Goal: Task Accomplishment & Management: Manage account settings

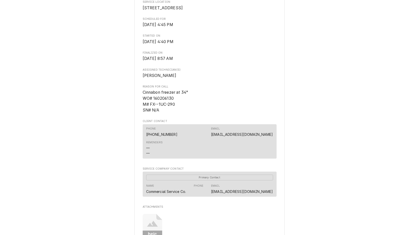
scroll to position [179, 0]
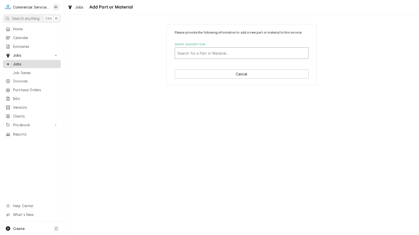
click at [15, 61] on span "Jobs" at bounding box center [35, 63] width 45 height 5
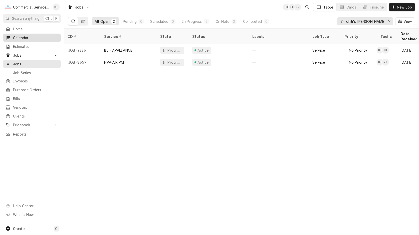
click at [29, 39] on div "Calendar" at bounding box center [32, 38] width 56 height 6
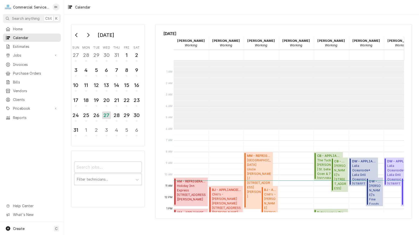
scroll to position [69, 0]
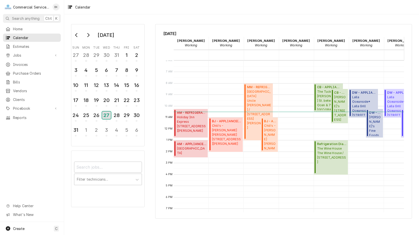
click at [109, 117] on div "27" at bounding box center [106, 115] width 9 height 8
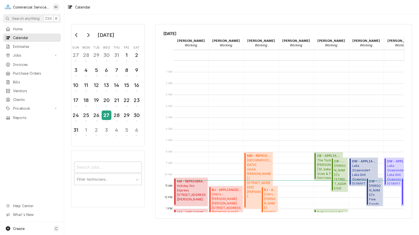
click at [109, 113] on div "27" at bounding box center [106, 115] width 9 height 9
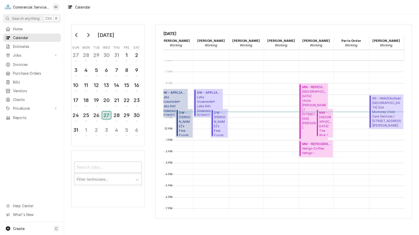
scroll to position [0, 190]
click at [107, 101] on div "20" at bounding box center [106, 100] width 9 height 9
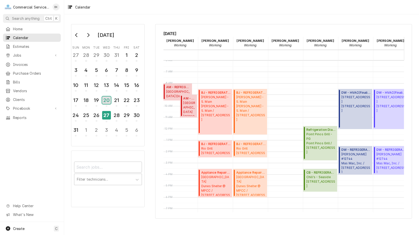
scroll to position [69, 8]
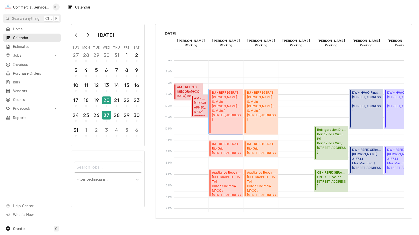
click at [229, 120] on div "BJ - REFRIGERATION ( Finalized ) Foster's - S. Main Foster's - S. Main / 815 S …" at bounding box center [226, 111] width 29 height 43
click at [220, 145] on span "BJ - REFRIGERATION ( Finalized )" at bounding box center [226, 144] width 29 height 5
click at [113, 100] on div "21" at bounding box center [116, 100] width 9 height 9
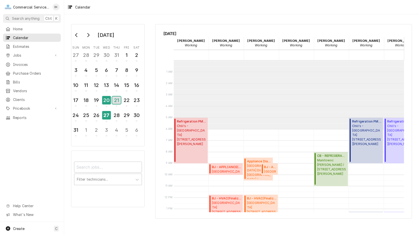
scroll to position [69, 0]
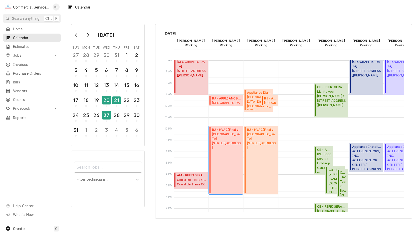
click at [223, 148] on div "BJ - HVAC ( Finalized ) Ventana Inn 48123 Highway 1, Big Sur, CA 93920" at bounding box center [226, 159] width 29 height 65
click at [124, 103] on div "22" at bounding box center [126, 100] width 9 height 9
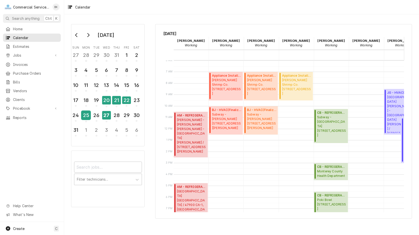
click at [88, 115] on div "25" at bounding box center [86, 115] width 9 height 9
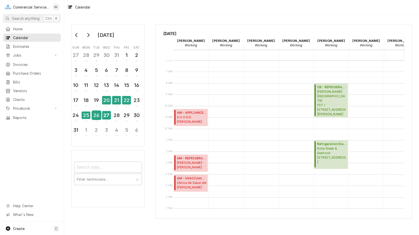
click at [96, 117] on div "26" at bounding box center [96, 115] width 9 height 9
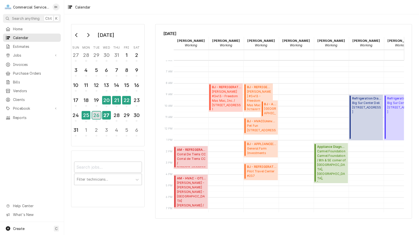
click at [97, 116] on div "26" at bounding box center [96, 115] width 9 height 8
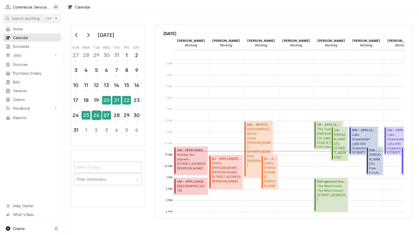
scroll to position [26, 0]
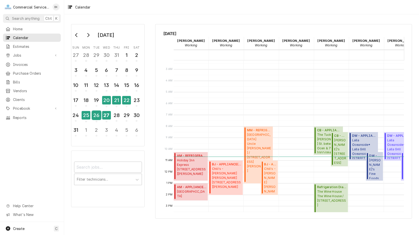
click at [99, 114] on div "26" at bounding box center [96, 115] width 9 height 9
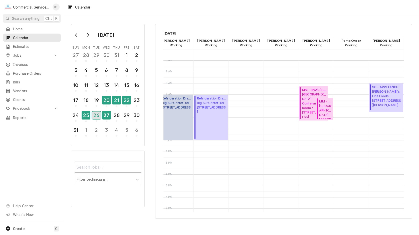
scroll to position [0, 190]
click at [109, 118] on div "27" at bounding box center [106, 115] width 9 height 9
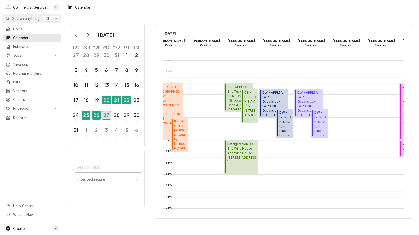
scroll to position [69, 92]
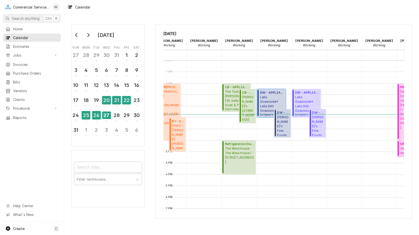
click at [270, 98] on span "Lalla Oceanside* Lalla Grill Oceanside / 654 Cannery Row, Monterey, CA 93940" at bounding box center [272, 105] width 24 height 21
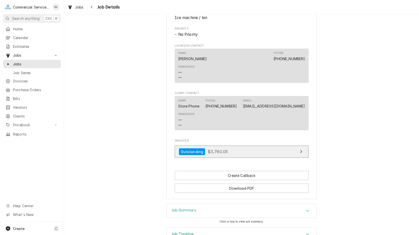
scroll to position [301, 0]
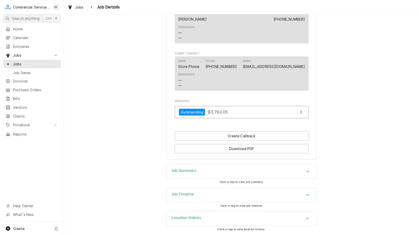
click at [212, 168] on div "Job Summary" at bounding box center [242, 171] width 150 height 14
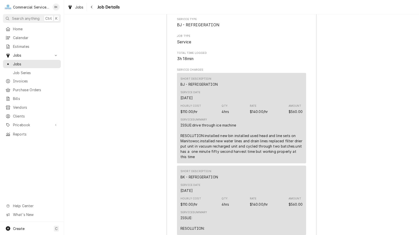
scroll to position [505, 0]
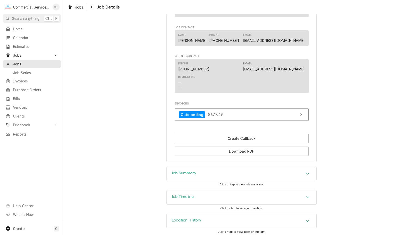
scroll to position [305, 0]
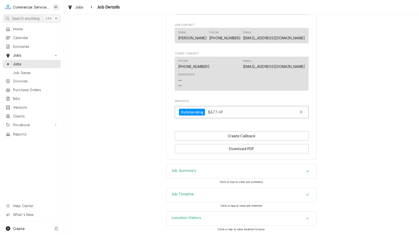
click at [207, 173] on div "Job Summary" at bounding box center [242, 171] width 150 height 14
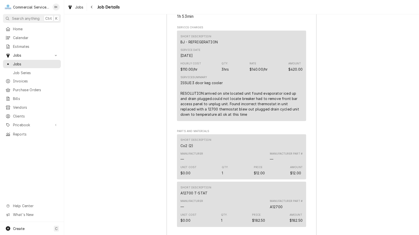
scroll to position [509, 0]
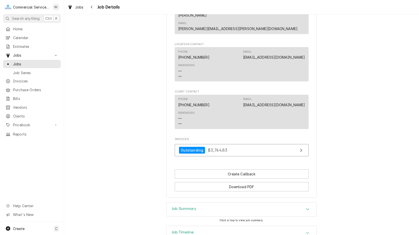
scroll to position [352, 0]
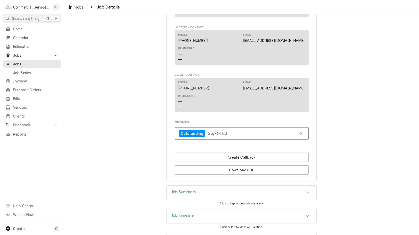
click at [208, 186] on div "Job Summary" at bounding box center [242, 193] width 150 height 14
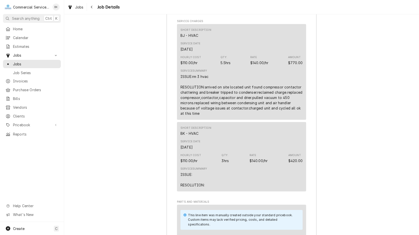
scroll to position [607, 0]
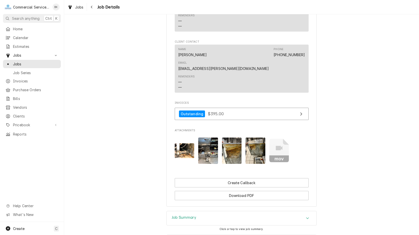
scroll to position [332, 0]
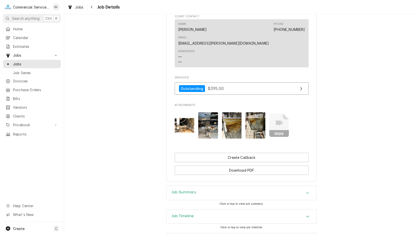
click at [191, 118] on img "Attachments" at bounding box center [185, 125] width 20 height 15
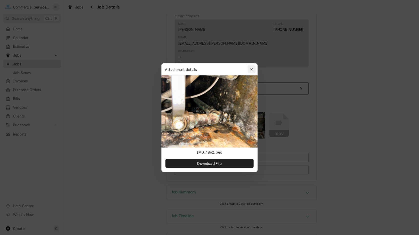
click at [253, 69] on icon "button" at bounding box center [251, 70] width 3 height 4
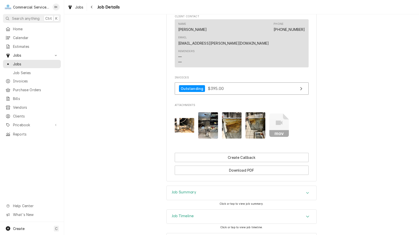
click at [208, 121] on img "Attachments" at bounding box center [208, 125] width 20 height 26
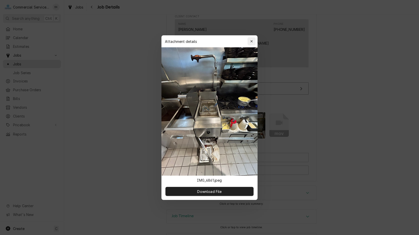
click at [252, 40] on icon "button" at bounding box center [251, 42] width 3 height 4
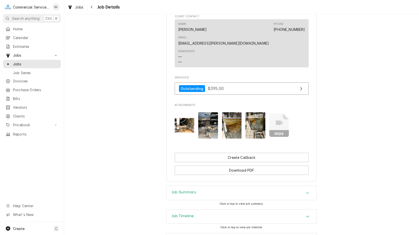
click at [235, 112] on img "Attachments" at bounding box center [232, 125] width 20 height 26
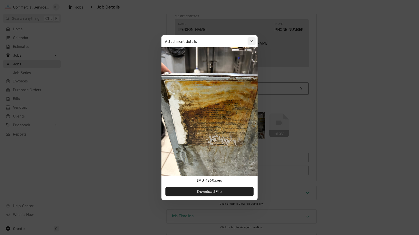
click at [254, 40] on div "button" at bounding box center [251, 41] width 5 height 5
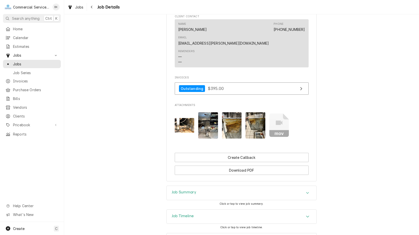
click at [259, 117] on img "Attachments" at bounding box center [256, 125] width 20 height 26
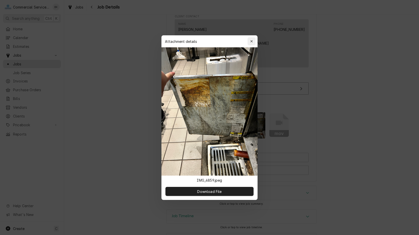
click at [252, 42] on icon "button" at bounding box center [251, 41] width 2 height 2
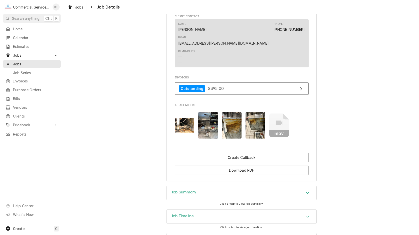
click at [213, 121] on img "Attachments" at bounding box center [208, 125] width 20 height 26
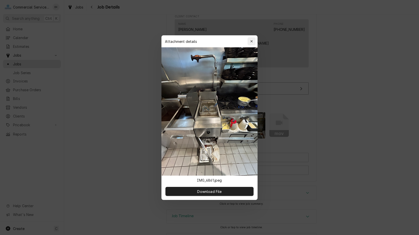
click at [251, 40] on icon "button" at bounding box center [251, 41] width 2 height 2
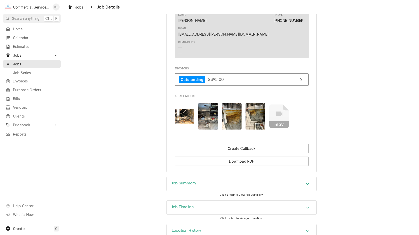
scroll to position [346, 0]
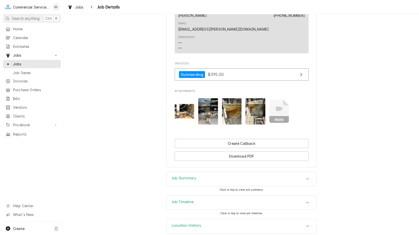
click at [223, 172] on div "Job Summary" at bounding box center [242, 179] width 150 height 14
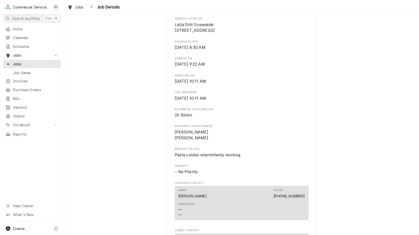
scroll to position [0, 0]
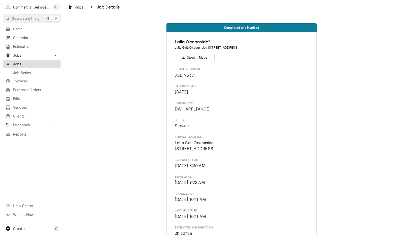
click at [35, 64] on span "Jobs" at bounding box center [35, 63] width 45 height 5
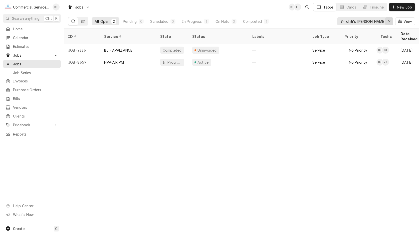
click at [389, 19] on div "Erase input" at bounding box center [389, 21] width 5 height 5
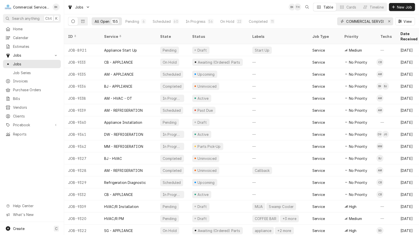
scroll to position [0, 4]
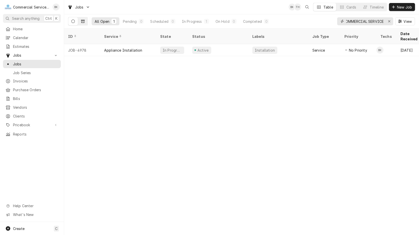
type input "COMMERCIAL SERVICE"
click at [81, 22] on icon "Dynamic Content Wrapper" at bounding box center [83, 22] width 4 height 4
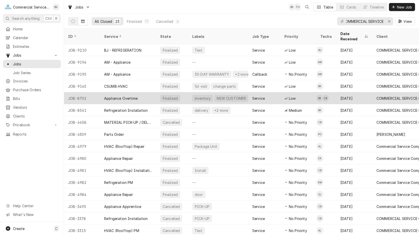
click at [127, 96] on div "Appliance Overtime" at bounding box center [121, 98] width 34 height 5
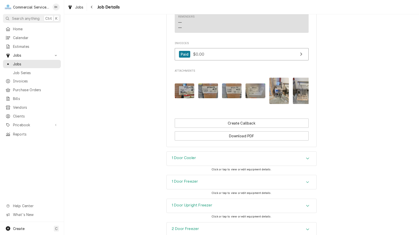
scroll to position [409, 0]
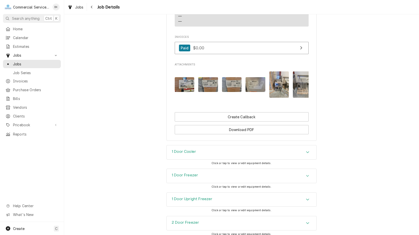
click at [284, 92] on img "Attachments" at bounding box center [279, 84] width 20 height 26
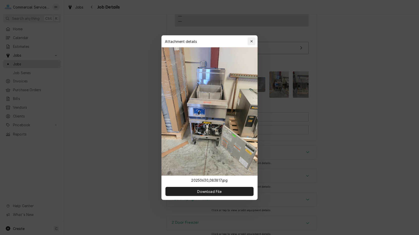
click at [252, 41] on icon "button" at bounding box center [251, 41] width 2 height 2
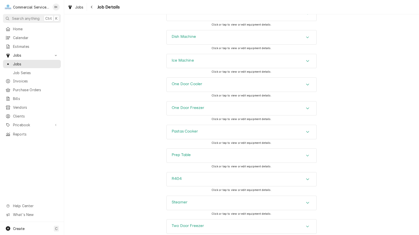
scroll to position [741, 0]
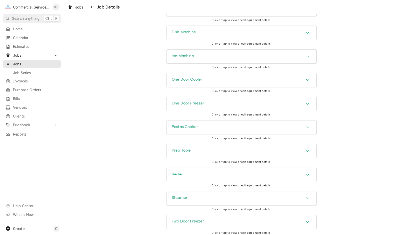
click at [221, 134] on div "Pastas Cooker" at bounding box center [242, 127] width 150 height 14
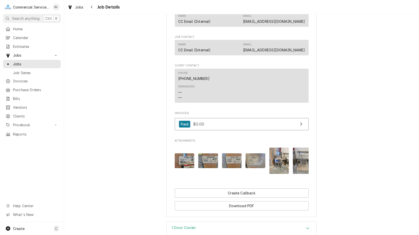
scroll to position [332, 0]
click at [285, 167] on img "Attachments" at bounding box center [279, 161] width 20 height 26
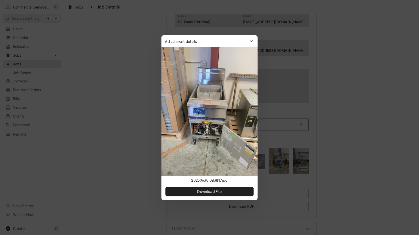
click at [229, 135] on img at bounding box center [209, 111] width 96 height 128
click at [252, 41] on icon "button" at bounding box center [251, 41] width 2 height 2
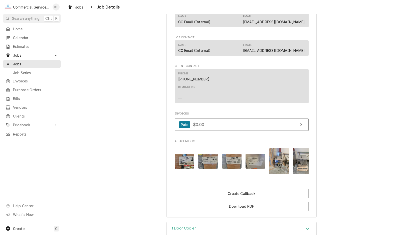
click at [282, 167] on img "Attachments" at bounding box center [279, 161] width 20 height 26
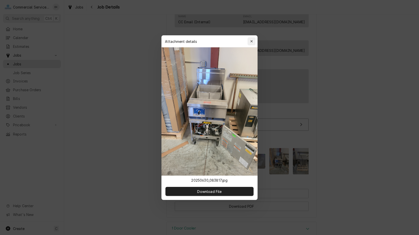
click at [252, 42] on icon "button" at bounding box center [251, 42] width 3 height 4
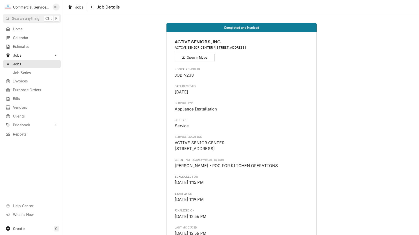
scroll to position [587, 0]
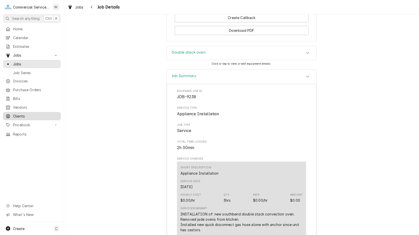
click at [26, 113] on div "Clients" at bounding box center [32, 116] width 56 height 6
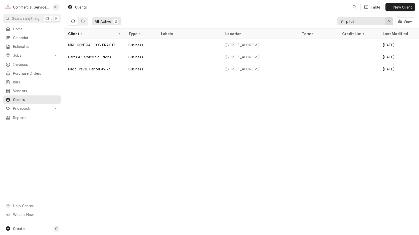
click at [388, 22] on icon "Erase input" at bounding box center [389, 22] width 3 height 4
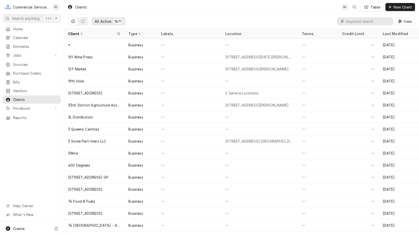
click at [365, 20] on input "Dynamic Content Wrapper" at bounding box center [368, 21] width 45 height 8
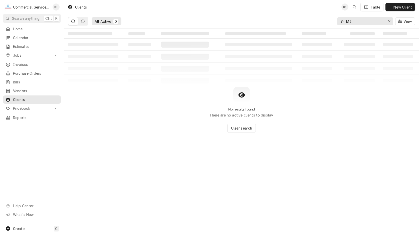
type input "M"
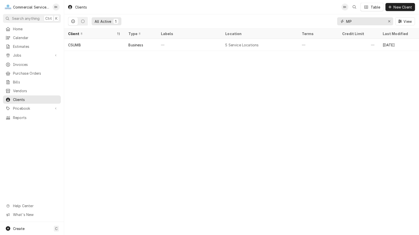
type input "M"
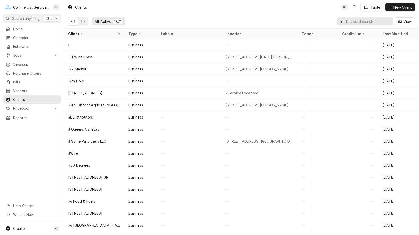
type input "U"
type input "M"
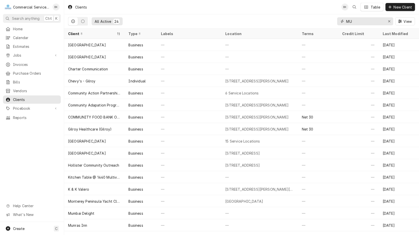
type input "M"
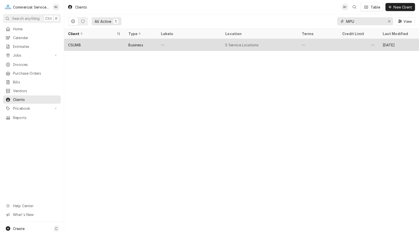
type input "MPU"
click at [212, 43] on div "—" at bounding box center [189, 45] width 64 height 12
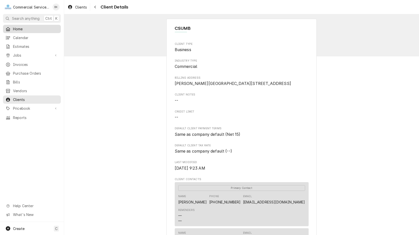
click at [27, 27] on span "Home" at bounding box center [35, 28] width 45 height 5
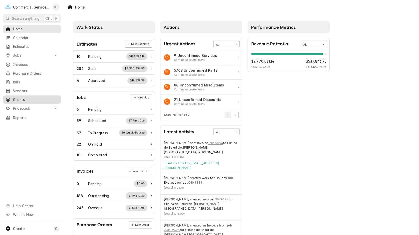
click at [23, 97] on span "Clients" at bounding box center [35, 99] width 45 height 5
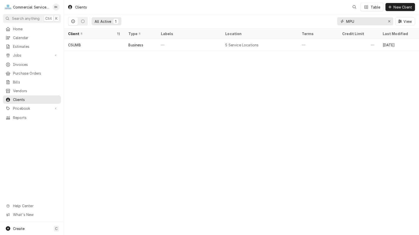
click at [368, 23] on input "MPU" at bounding box center [365, 21] width 38 height 8
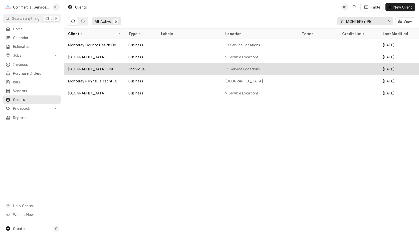
type input "MONTEREY PE"
click at [109, 70] on div "Monterey Peninsula Unified School Dist" at bounding box center [91, 68] width 46 height 5
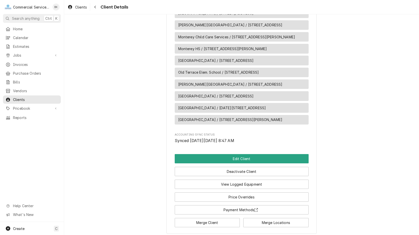
scroll to position [626, 0]
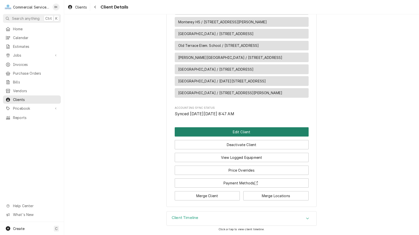
click at [248, 132] on button "Edit Client" at bounding box center [242, 131] width 134 height 9
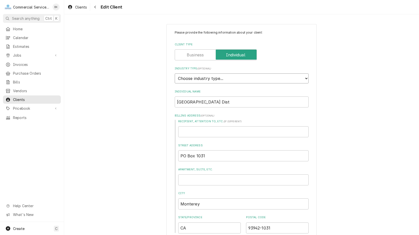
click at [175, 73] on select "Choose industry type... Residential Commercial Industrial Government" at bounding box center [242, 78] width 134 height 10
select select "2"
click option "Commercial" at bounding box center [0, 0] width 0 height 0
type textarea "x"
click at [177, 101] on input "Monterey Peninsula Unified School Dist" at bounding box center [242, 101] width 134 height 11
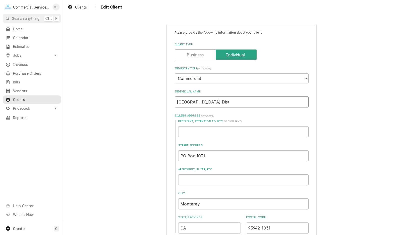
type input "Monterey Peninsula Unified School Dist"
type textarea "x"
type input "(Monterey Peninsula Unified School Dist"
type textarea "x"
type input "Monterey Peninsula Unified School Dist"
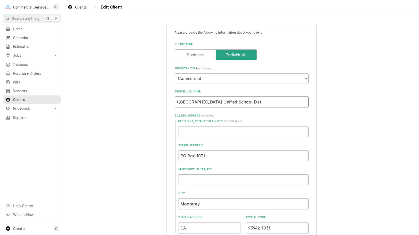
type textarea "x"
type input "(Monterey Peninsula Unified School Dist"
type textarea "x"
type input "(MMonterey Peninsula Unified School Dist"
type textarea "x"
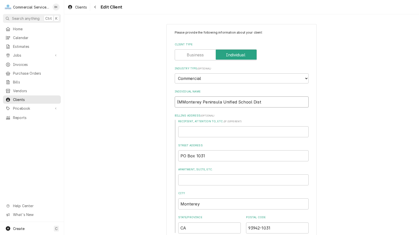
type input "(MPMonterey Peninsula Unified School Dist"
type textarea "x"
type input "(MPUMonterey Peninsula Unified School Dist"
type textarea "x"
type input "(MPUSMonterey Peninsula Unified School Dist"
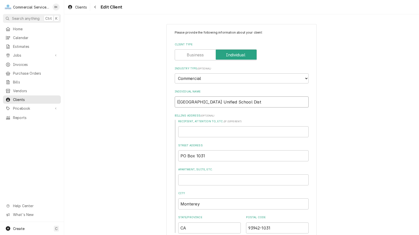
type textarea "x"
type input "(MPUSDMonterey Peninsula Unified School Dist"
type textarea "x"
type input "(MPUSD)Monterey Peninsula Unified School Dist"
type textarea "x"
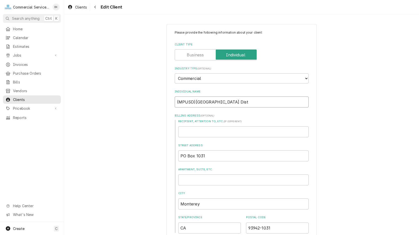
type input "(MPUSD) Monterey Peninsula Unified School Dist"
type textarea "x"
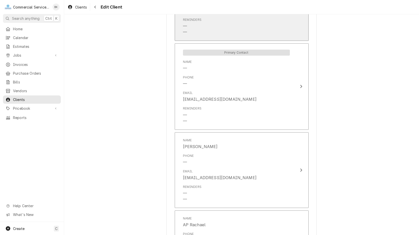
scroll to position [485, 0]
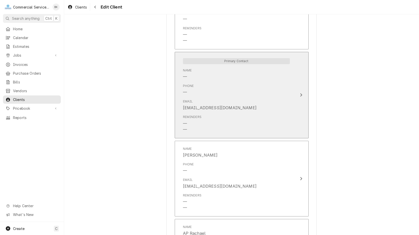
type input "(MPUSD) Monterey Peninsula Unified School Dist"
click at [231, 91] on div "Phone —" at bounding box center [236, 90] width 107 height 16
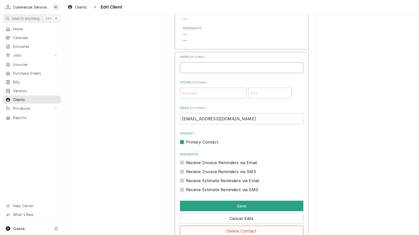
click at [220, 67] on input "Individual Name" at bounding box center [241, 67] width 123 height 11
type input "m"
type input "MICHA JAMES"
type input "(831) 392-3956"
click at [186, 161] on label "Receive Invoice Reminders via Email" at bounding box center [221, 162] width 71 height 6
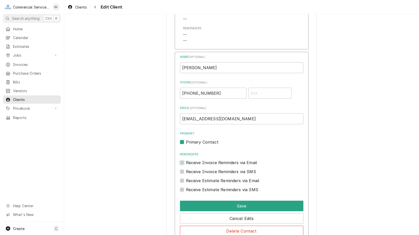
click at [186, 161] on input "Reminders" at bounding box center [247, 164] width 123 height 11
checkbox input "true"
click at [186, 170] on label "Receive Invoice Reminders via SMS" at bounding box center [221, 171] width 70 height 6
click at [186, 170] on input "Contact Edit Form" at bounding box center [247, 173] width 123 height 11
checkbox input "true"
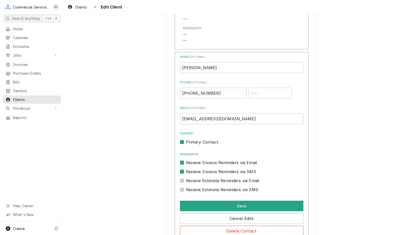
click at [182, 177] on div "Receive Estimate Reminders via Email" at bounding box center [241, 178] width 123 height 9
click at [186, 179] on label "Receive Estimate Reminders via Email" at bounding box center [223, 180] width 74 height 6
click at [186, 179] on input "Contact Edit Form" at bounding box center [247, 182] width 123 height 11
checkbox input "true"
click at [186, 190] on label "Receive Estimate Reminders via SMS" at bounding box center [222, 190] width 72 height 6
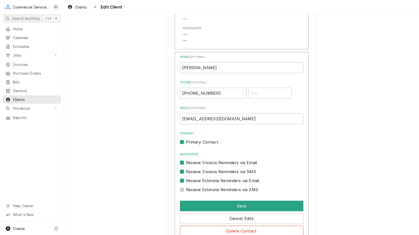
click at [186, 190] on input "Contact Edit Form" at bounding box center [247, 192] width 123 height 11
checkbox input "true"
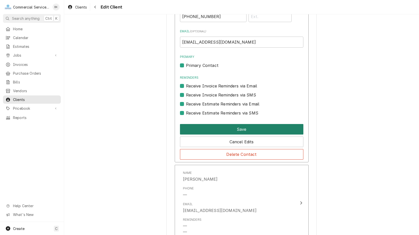
click at [221, 132] on button "Save" at bounding box center [241, 129] width 123 height 11
type textarea "x"
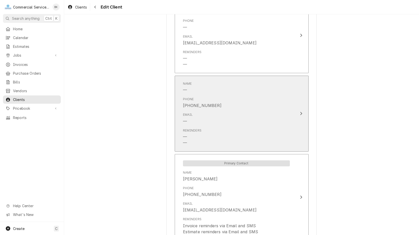
scroll to position [410, 0]
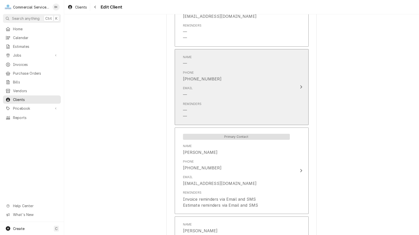
click at [231, 96] on div "Email —" at bounding box center [236, 92] width 107 height 16
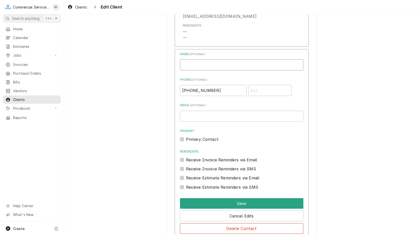
click at [204, 65] on input "Individual Name" at bounding box center [241, 64] width 123 height 11
type input "j"
type input "JESSE ALMAND"
click at [207, 114] on input "Email ( optional )" at bounding box center [241, 116] width 123 height 11
type input "JALMAND@MPUSD.K12.CA.US"
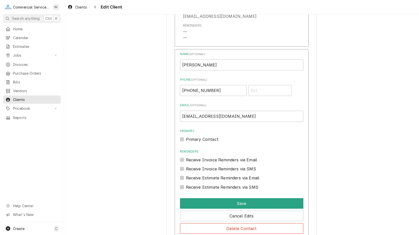
click at [192, 158] on label "Receive Invoice Reminders via Email" at bounding box center [221, 160] width 71 height 6
click at [192, 158] on input "Reminders" at bounding box center [247, 162] width 123 height 11
checkbox input "true"
click at [190, 175] on label "Receive Estimate Reminders via Email" at bounding box center [223, 178] width 74 height 6
click at [190, 175] on input "Contact Edit Form" at bounding box center [247, 180] width 123 height 11
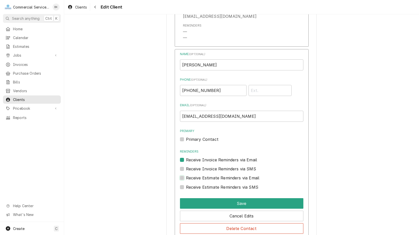
checkbox input "true"
click at [189, 168] on label "Receive Invoice Reminders via SMS" at bounding box center [221, 169] width 70 height 6
click at [189, 168] on input "Contact Edit Form" at bounding box center [247, 171] width 123 height 11
checkbox input "true"
click at [192, 187] on label "Receive Estimate Reminders via SMS" at bounding box center [222, 187] width 72 height 6
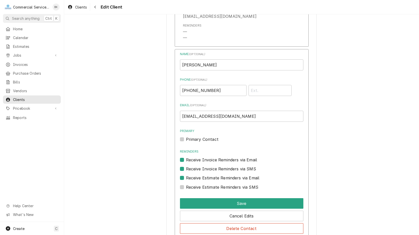
click at [192, 187] on input "Contact Edit Form" at bounding box center [247, 189] width 123 height 11
checkbox input "true"
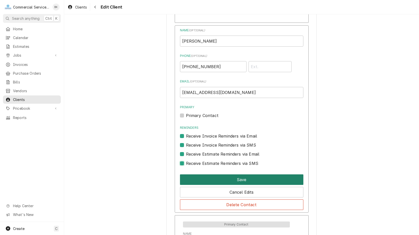
scroll to position [435, 0]
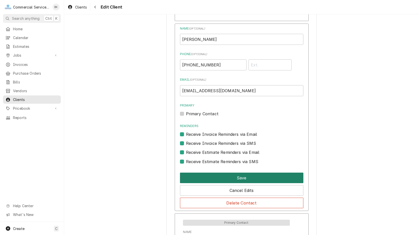
click at [240, 179] on button "Save" at bounding box center [241, 177] width 123 height 11
type textarea "x"
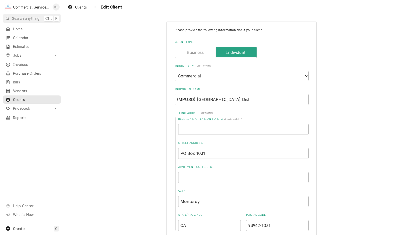
scroll to position [0, 0]
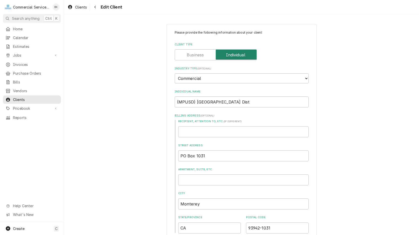
click at [205, 56] on input "Client Type" at bounding box center [216, 54] width 78 height 11
checkbox input "false"
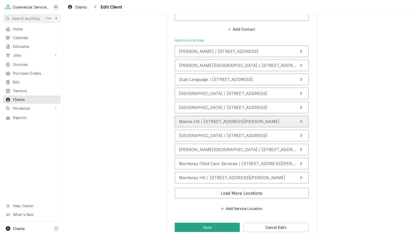
scroll to position [1080, 0]
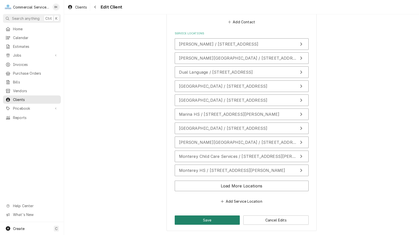
click at [225, 217] on button "Save" at bounding box center [207, 219] width 65 height 9
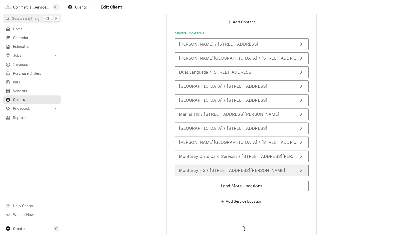
type textarea "x"
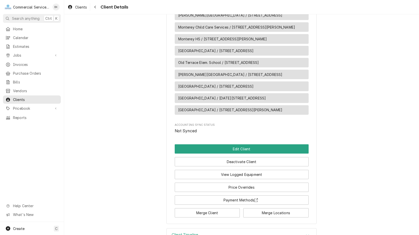
scroll to position [613, 0]
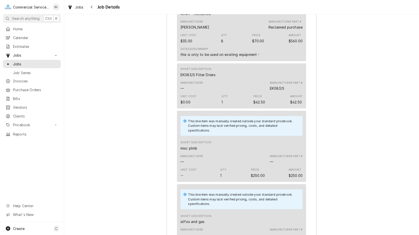
scroll to position [735, 0]
